Goal: Task Accomplishment & Management: Use online tool/utility

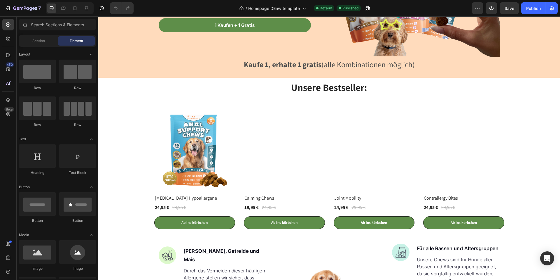
scroll to position [155, 0]
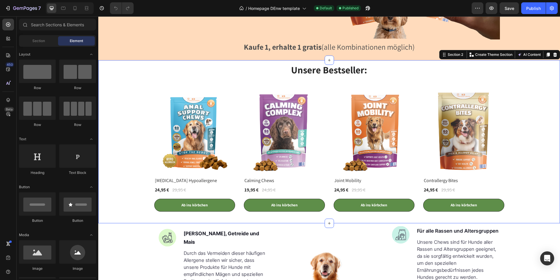
click at [136, 66] on div "Unsere Bestseller: Heading (P) Images [MEDICAL_DATA] Hypoallergene (P) Title 24…" at bounding box center [329, 137] width 453 height 148
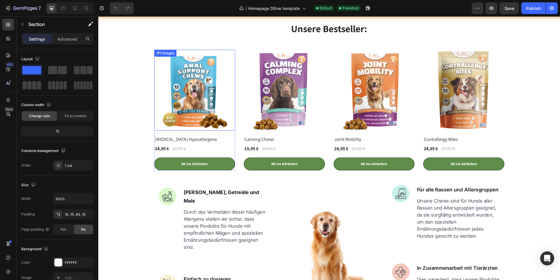
scroll to position [77, 0]
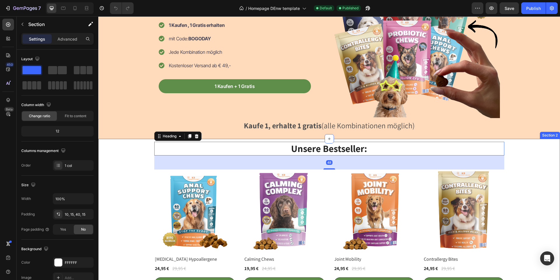
click at [140, 144] on div "Unsere Bestseller: Heading 48 (P) Images [MEDICAL_DATA] Hypoallergene (P) Title…" at bounding box center [329, 216] width 453 height 148
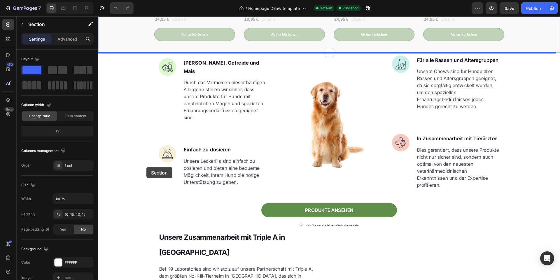
scroll to position [346, 0]
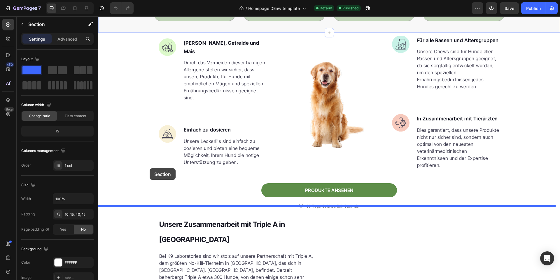
drag, startPoint x: 143, startPoint y: 142, endPoint x: 150, endPoint y: 168, distance: 27.2
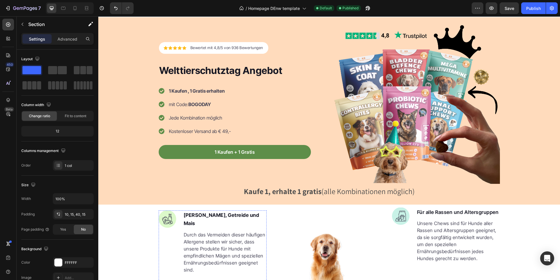
scroll to position [0, 0]
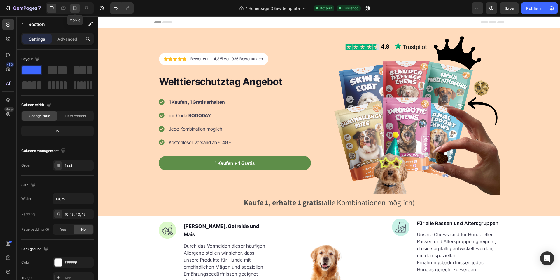
click at [74, 7] on icon at bounding box center [75, 8] width 6 height 6
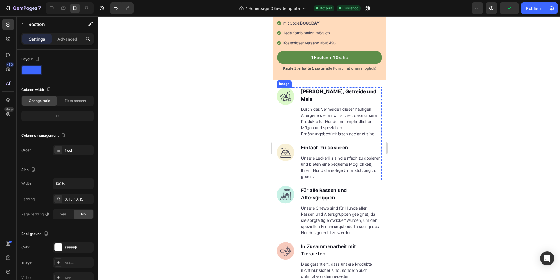
scroll to position [168, 0]
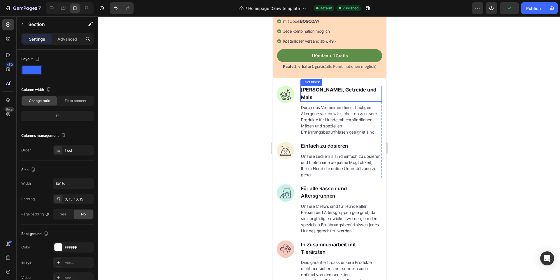
click at [365, 87] on strong "[PERSON_NAME], Getreide und Mais" at bounding box center [339, 93] width 76 height 13
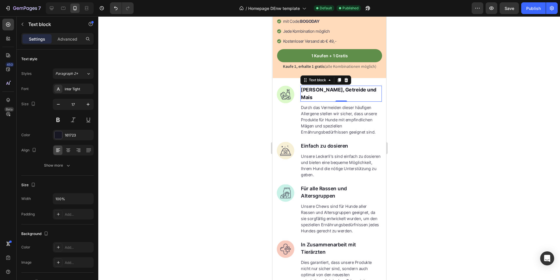
click at [365, 87] on strong "[PERSON_NAME], Getreide und Mais" at bounding box center [339, 93] width 76 height 13
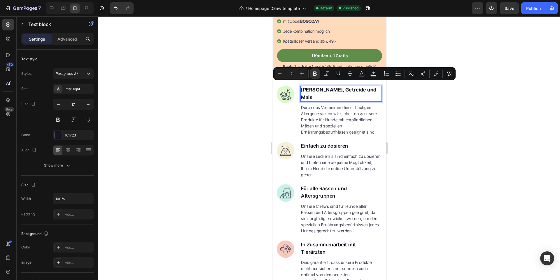
click at [365, 87] on strong "[PERSON_NAME], Getreide und Mais" at bounding box center [339, 93] width 76 height 13
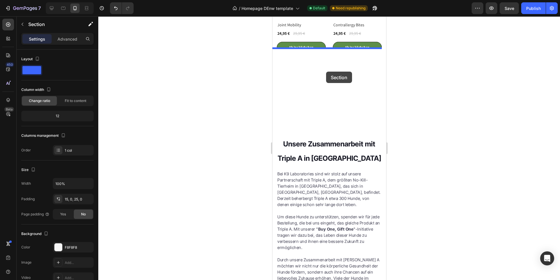
scroll to position [592, 0]
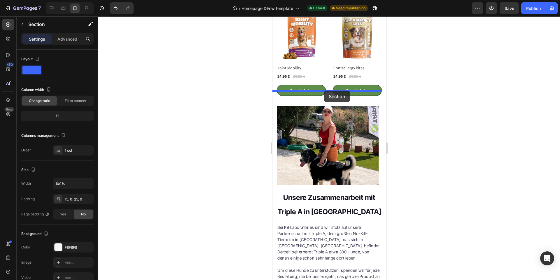
drag, startPoint x: 321, startPoint y: 95, endPoint x: 324, endPoint y: 90, distance: 5.7
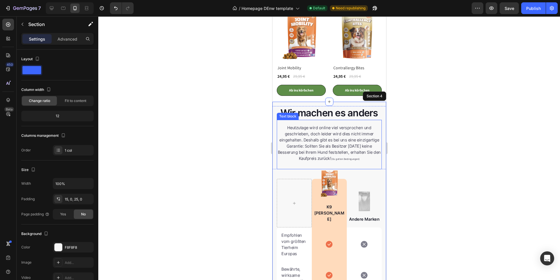
click at [236, 130] on div at bounding box center [329, 147] width 462 height 263
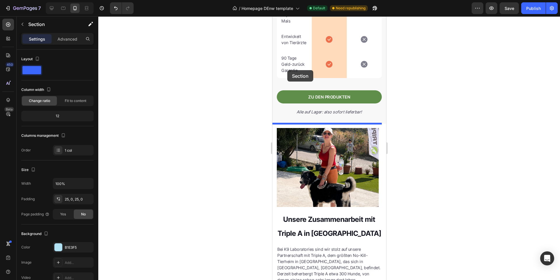
scroll to position [913, 0]
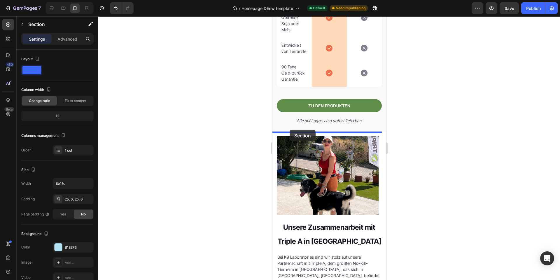
drag, startPoint x: 279, startPoint y: 136, endPoint x: 290, endPoint y: 130, distance: 12.5
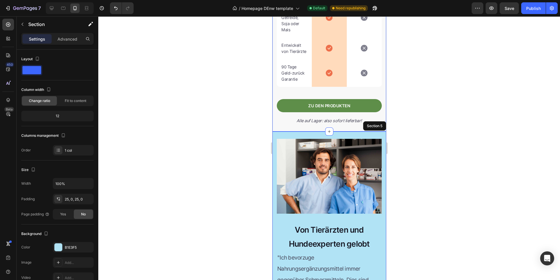
click at [222, 137] on div at bounding box center [329, 147] width 462 height 263
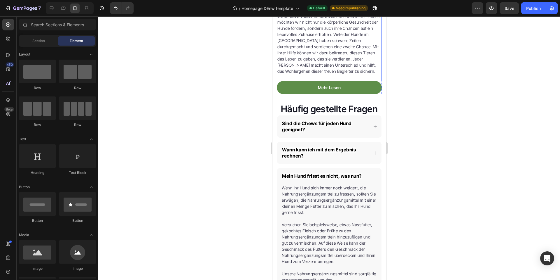
scroll to position [1465, 0]
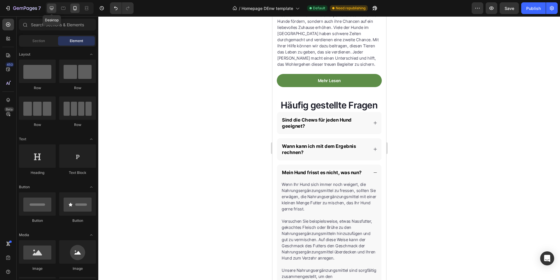
click at [52, 8] on icon at bounding box center [52, 8] width 6 height 6
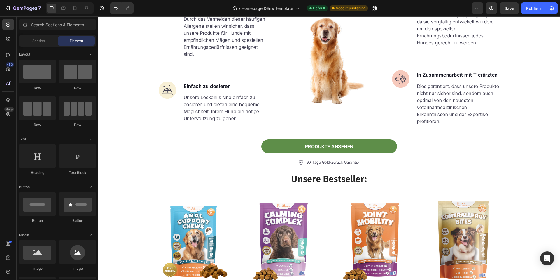
scroll to position [227, 0]
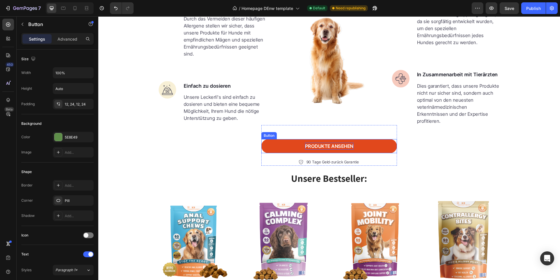
click at [342, 142] on div "PRODUKTE ANSEHEN" at bounding box center [329, 145] width 48 height 7
click at [319, 142] on div "PRODUKTE ANSEHEN" at bounding box center [329, 145] width 48 height 7
click at [318, 142] on p "PRODUKTE ANSEHEN" at bounding box center [329, 145] width 48 height 7
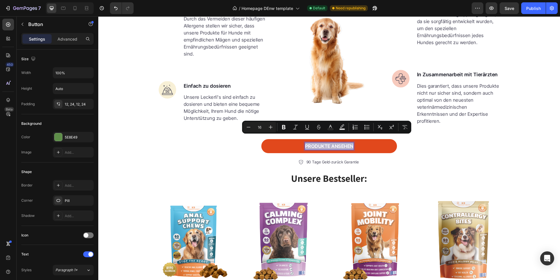
drag, startPoint x: 303, startPoint y: 138, endPoint x: 351, endPoint y: 140, distance: 47.6
click at [351, 142] on p "PRODUKTE ANSEHEN" at bounding box center [329, 145] width 48 height 7
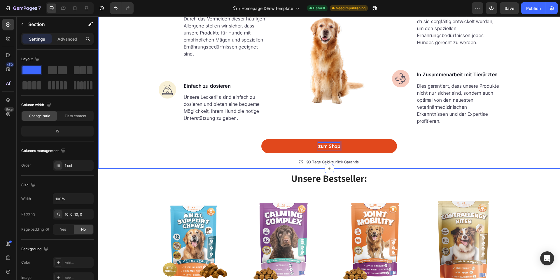
click at [412, 142] on div "Image Frei von Soja, Getreide und Mais Text block Durch das Vermeiden dieser hä…" at bounding box center [329, 79] width 462 height 174
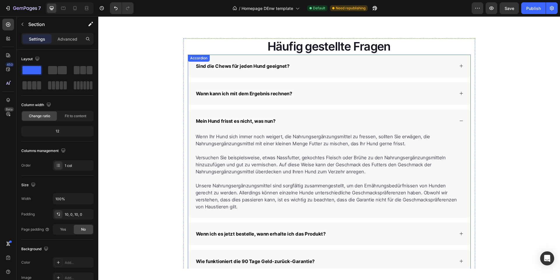
scroll to position [1228, 0]
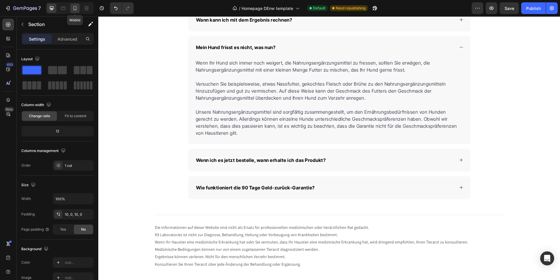
click at [74, 6] on icon at bounding box center [75, 8] width 6 height 6
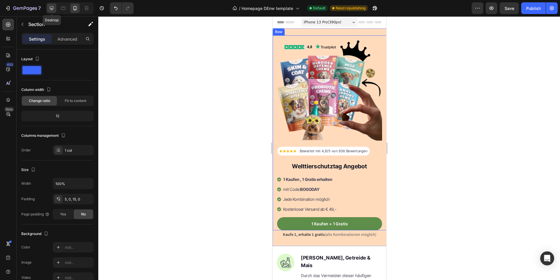
click at [53, 8] on icon at bounding box center [52, 8] width 6 height 6
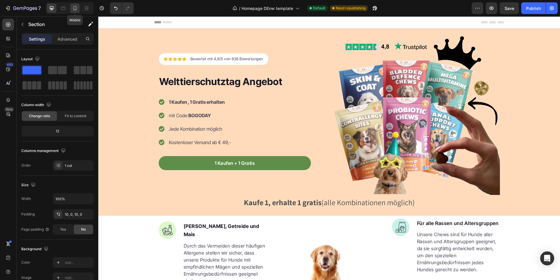
click at [75, 10] on icon at bounding box center [75, 8] width 3 height 4
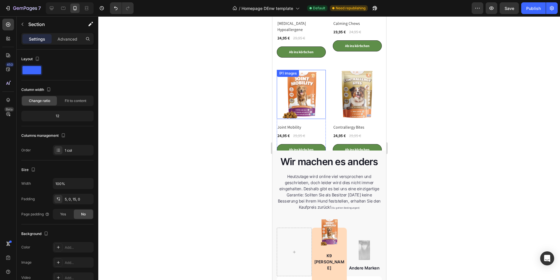
scroll to position [419, 0]
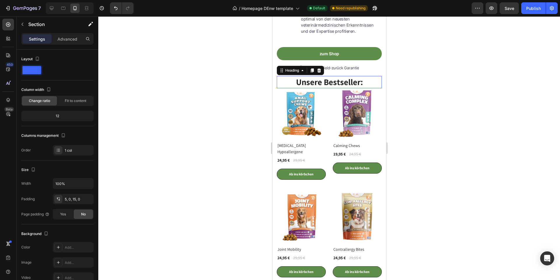
click at [280, 76] on h2 "Unsere Bestseller:" at bounding box center [329, 82] width 105 height 12
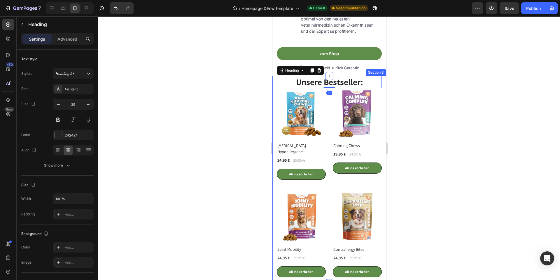
click at [274, 80] on div "Unsere Bestseller: Heading 0 (P) Images [MEDICAL_DATA] Hypoallergene (P) Title …" at bounding box center [329, 179] width 114 height 207
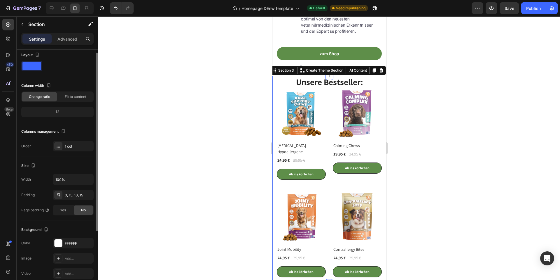
scroll to position [0, 0]
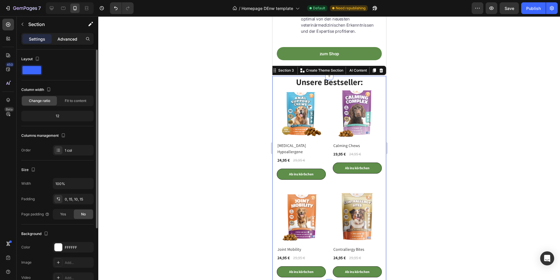
click at [64, 36] on p "Advanced" at bounding box center [67, 39] width 20 height 6
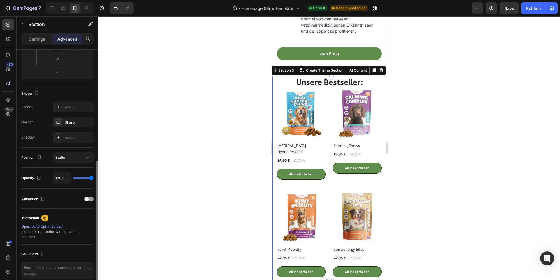
scroll to position [143, 0]
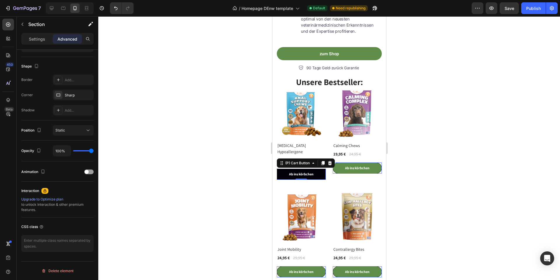
click at [318, 168] on button "Ab ins körbchen" at bounding box center [301, 173] width 49 height 11
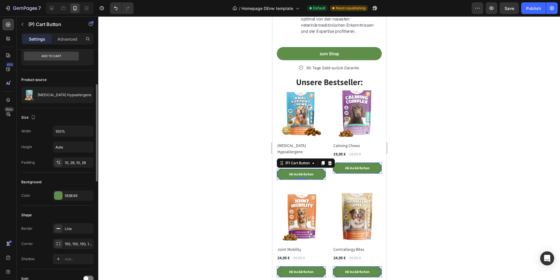
scroll to position [39, 0]
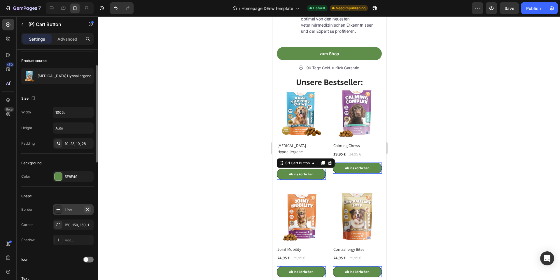
click at [88, 209] on icon "button" at bounding box center [87, 209] width 2 height 2
click at [349, 165] on div "Ab ins körbchen" at bounding box center [357, 167] width 25 height 5
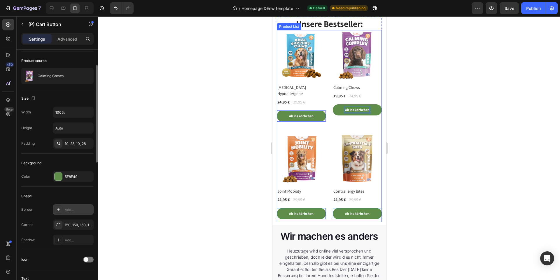
scroll to position [510, 0]
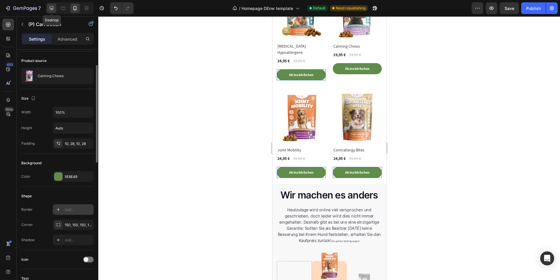
click at [50, 8] on icon at bounding box center [52, 8] width 4 height 4
type input "13"
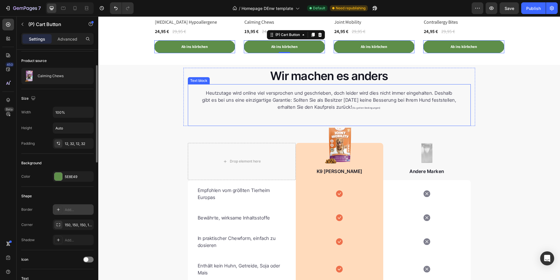
scroll to position [589, 0]
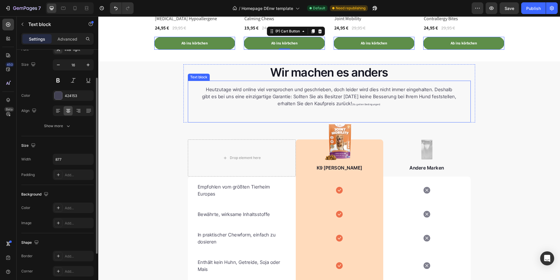
click at [237, 107] on p "Heutzutage wird online viel versprochen und geschrieben, doch leider wird dies …" at bounding box center [329, 97] width 255 height 22
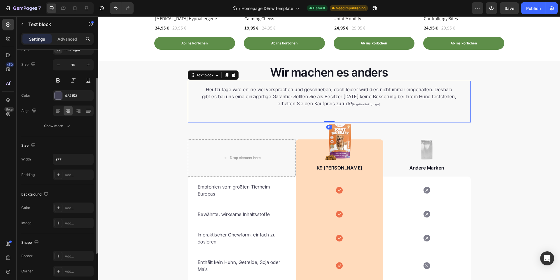
scroll to position [0, 0]
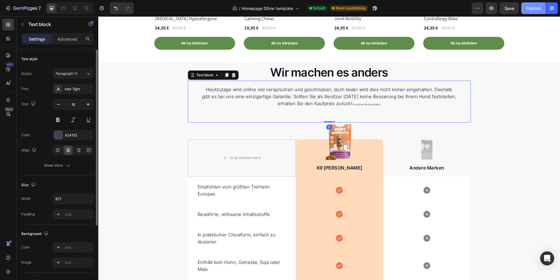
click at [533, 8] on div "Publish" at bounding box center [534, 8] width 15 height 6
